Goal: Information Seeking & Learning: Learn about a topic

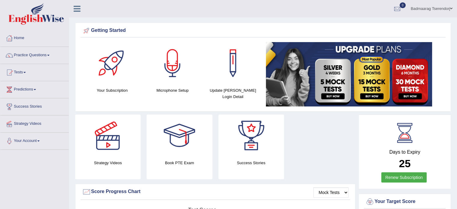
click at [50, 54] on link "Practice Questions" at bounding box center [34, 54] width 69 height 15
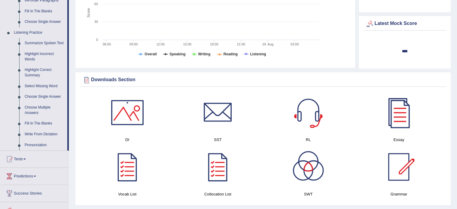
scroll to position [241, 0]
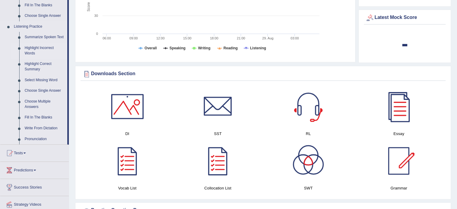
click at [45, 49] on link "Highlight Incorrect Words" at bounding box center [44, 51] width 45 height 16
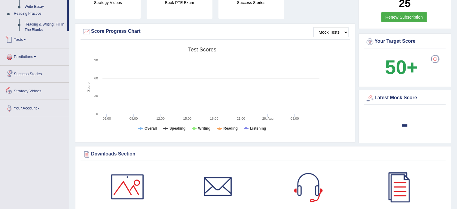
scroll to position [212, 0]
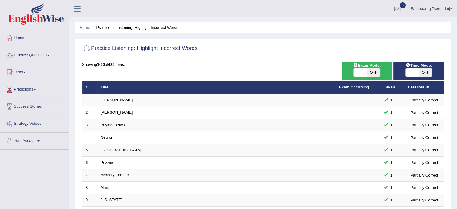
click at [453, 47] on div "Home Practice Listening: Highlight Incorrect Words Practice Listening: Highligh…" at bounding box center [263, 191] width 388 height 383
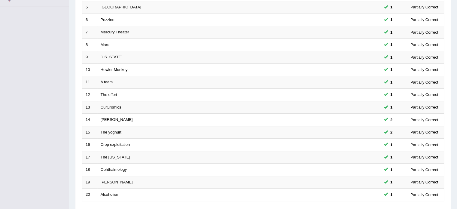
scroll to position [187, 0]
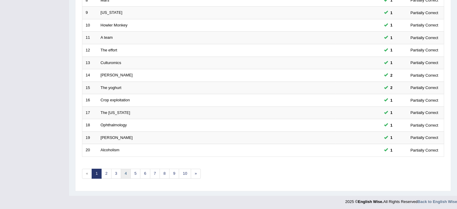
click at [124, 174] on link "4" at bounding box center [126, 174] width 10 height 10
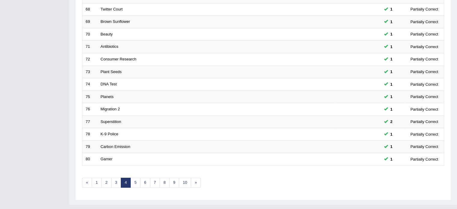
scroll to position [180, 0]
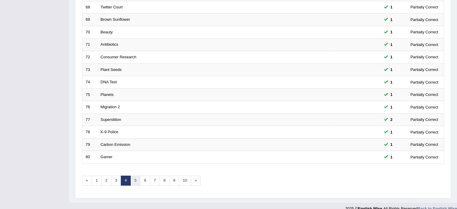
click at [136, 179] on link "5" at bounding box center [136, 181] width 10 height 10
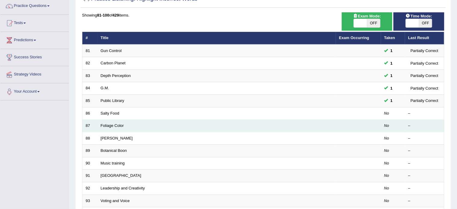
scroll to position [60, 0]
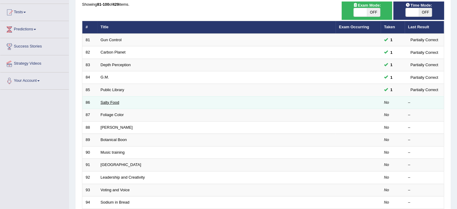
click at [110, 102] on link "Salty Food" at bounding box center [110, 102] width 19 height 5
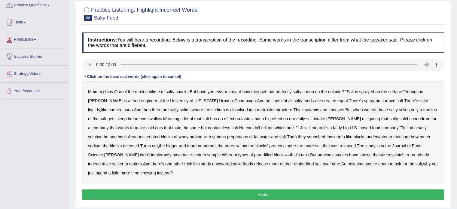
scroll to position [60, 0]
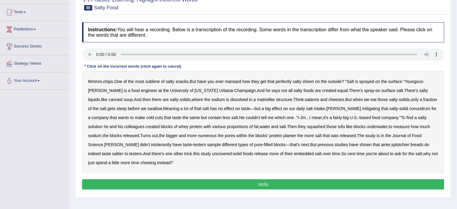
click at [234, 81] on b "mansard" at bounding box center [233, 81] width 16 height 5
click at [373, 79] on b "sprayed" at bounding box center [366, 81] width 15 height 5
click at [146, 126] on b "created" at bounding box center [153, 126] width 14 height 5
click at [318, 144] on b "previous" at bounding box center [326, 144] width 16 height 5
click at [241, 181] on button "Verify" at bounding box center [263, 184] width 362 height 10
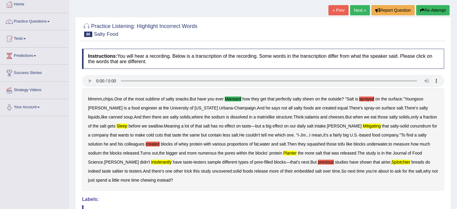
scroll to position [30, 0]
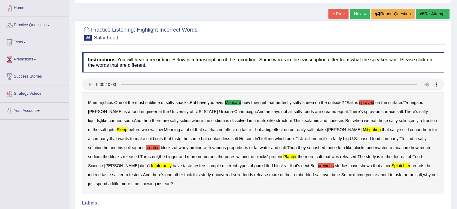
click at [240, 186] on div "Mmmm , chips . One of the most sublime of salty snacks . But have you ever mans…" at bounding box center [263, 143] width 362 height 102
click at [429, 12] on button "Re-Attempt" at bounding box center [432, 14] width 33 height 10
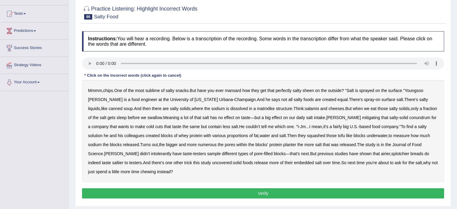
scroll to position [60, 0]
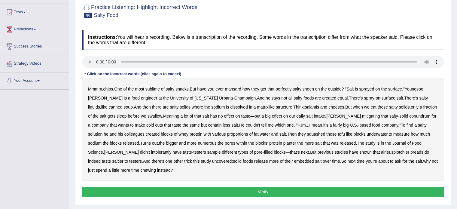
click at [237, 87] on b "mansard" at bounding box center [233, 89] width 16 height 5
click at [257, 105] on b "matrixlike" at bounding box center [266, 107] width 18 height 5
click at [333, 124] on b "fairly" at bounding box center [337, 125] width 9 height 5
click at [172, 150] on b "intolerantly" at bounding box center [161, 152] width 20 height 5
click at [223, 189] on button "Verify" at bounding box center [263, 192] width 362 height 10
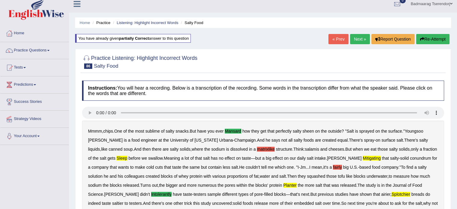
scroll to position [0, 0]
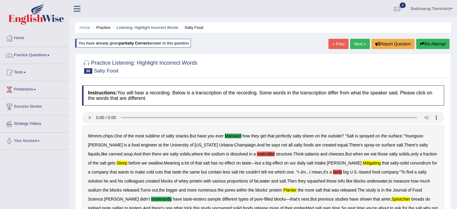
click at [357, 44] on link "Next »" at bounding box center [360, 44] width 20 height 10
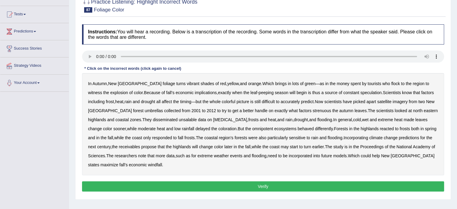
scroll to position [60, 0]
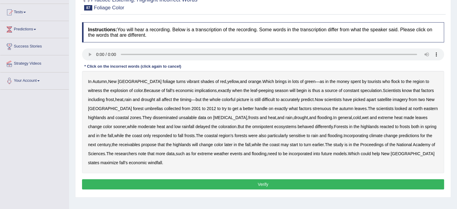
click at [145, 108] on b "umbrellas" at bounding box center [154, 108] width 18 height 5
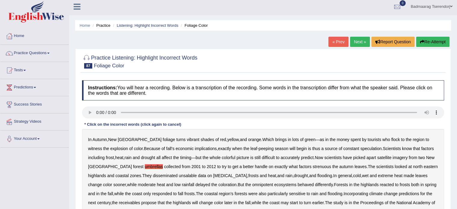
scroll to position [0, 0]
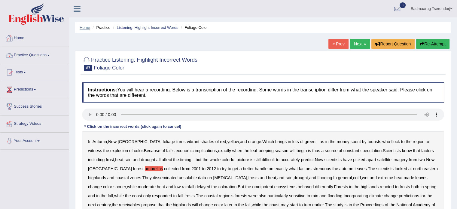
click at [86, 27] on link "Home" at bounding box center [85, 27] width 11 height 5
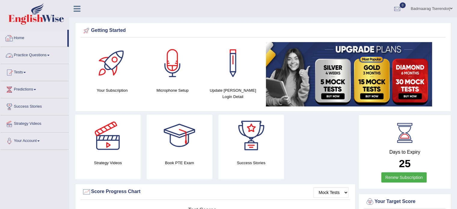
click at [19, 38] on link "Home" at bounding box center [33, 37] width 67 height 15
